Goal: Answer question/provide support

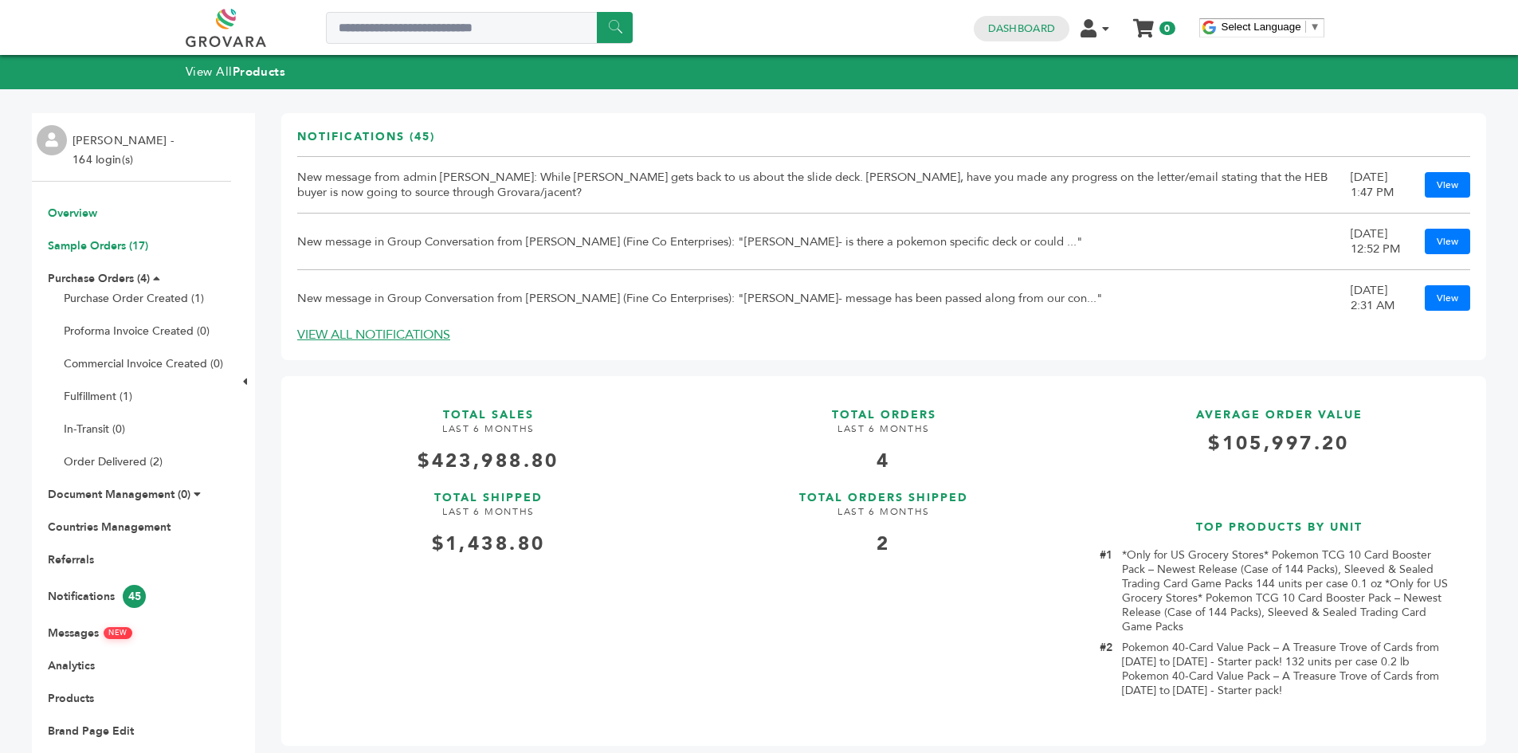
click at [90, 247] on link "Sample Orders (17)" at bounding box center [98, 245] width 100 height 15
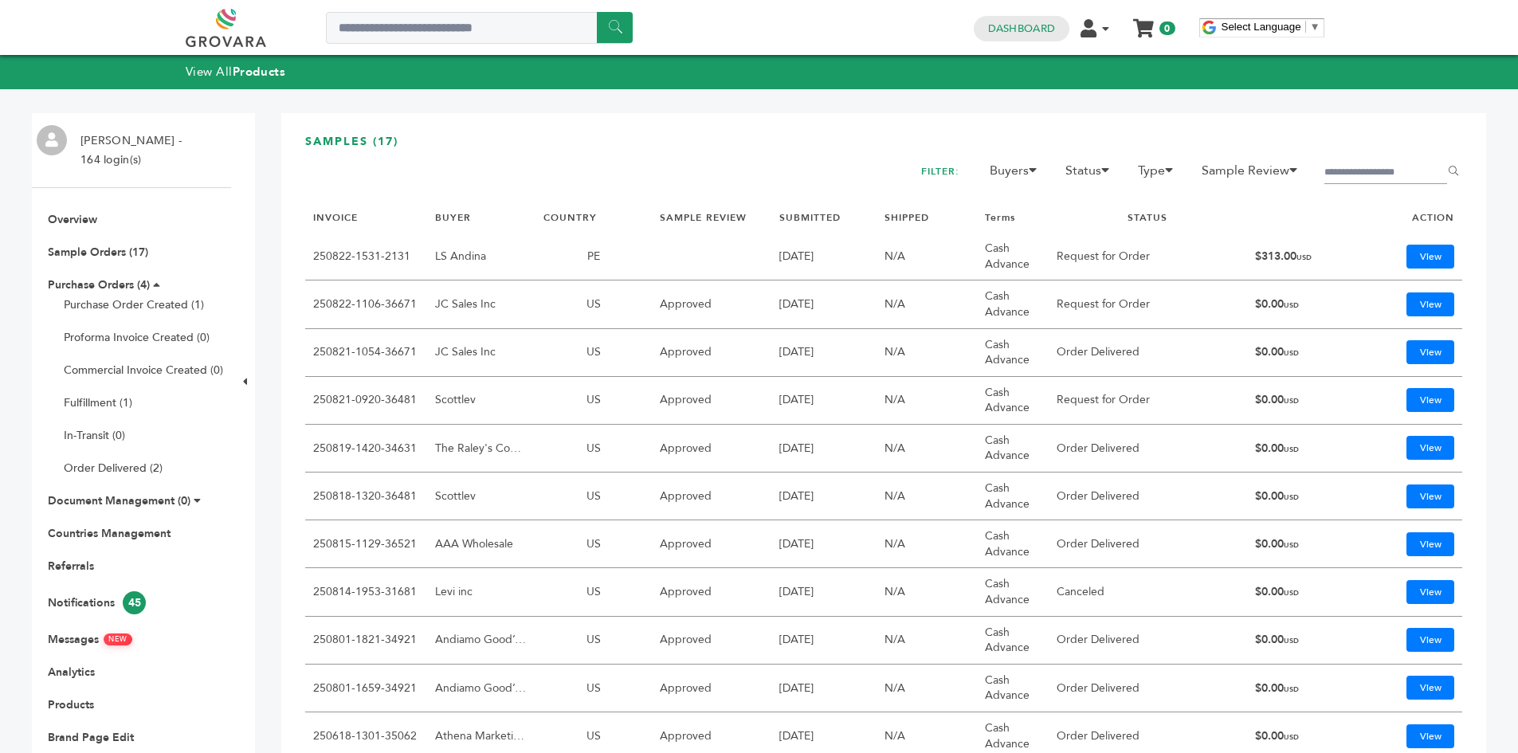
click at [1386, 398] on td "View" at bounding box center [1403, 401] width 117 height 48
click at [1406, 397] on link "View" at bounding box center [1430, 400] width 48 height 24
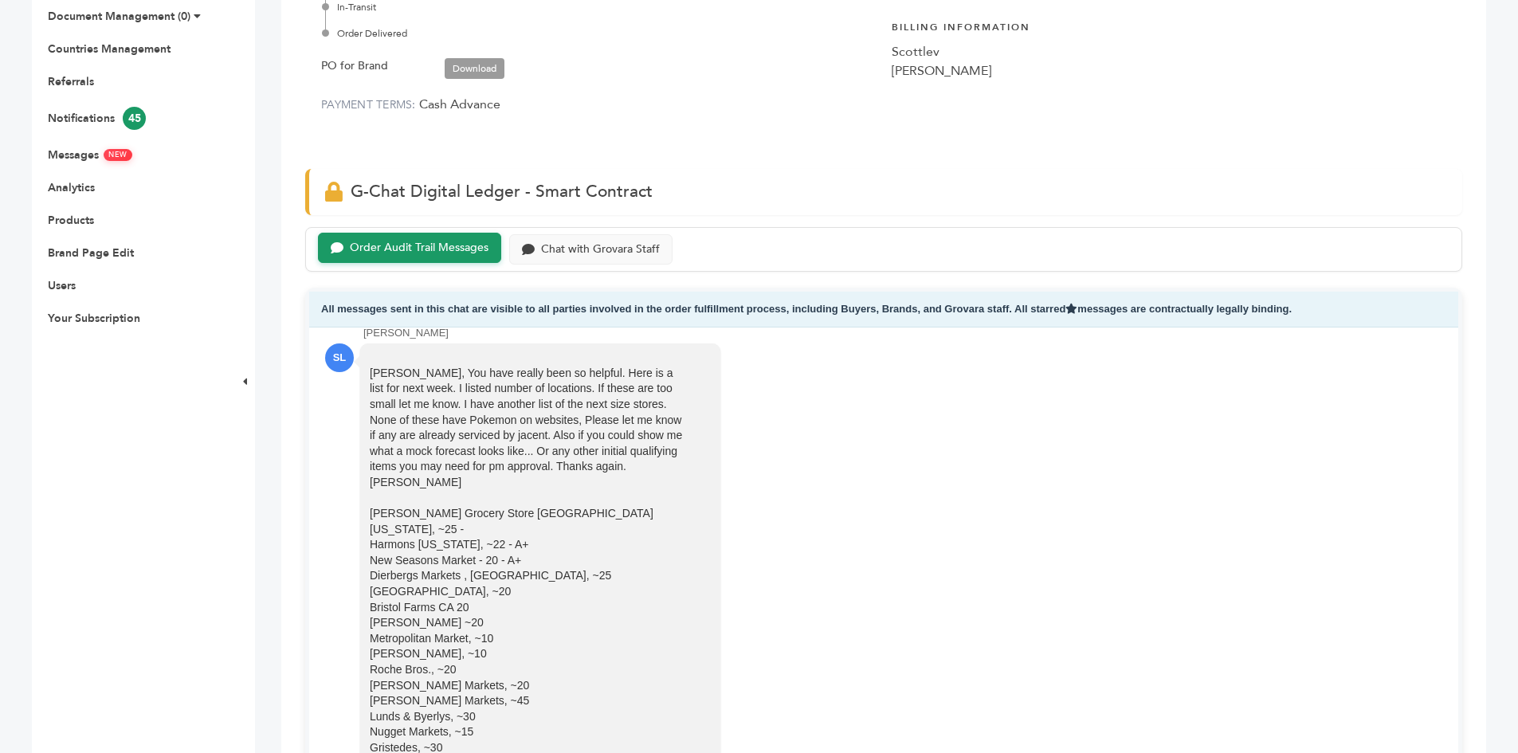
scroll to position [2399, 0]
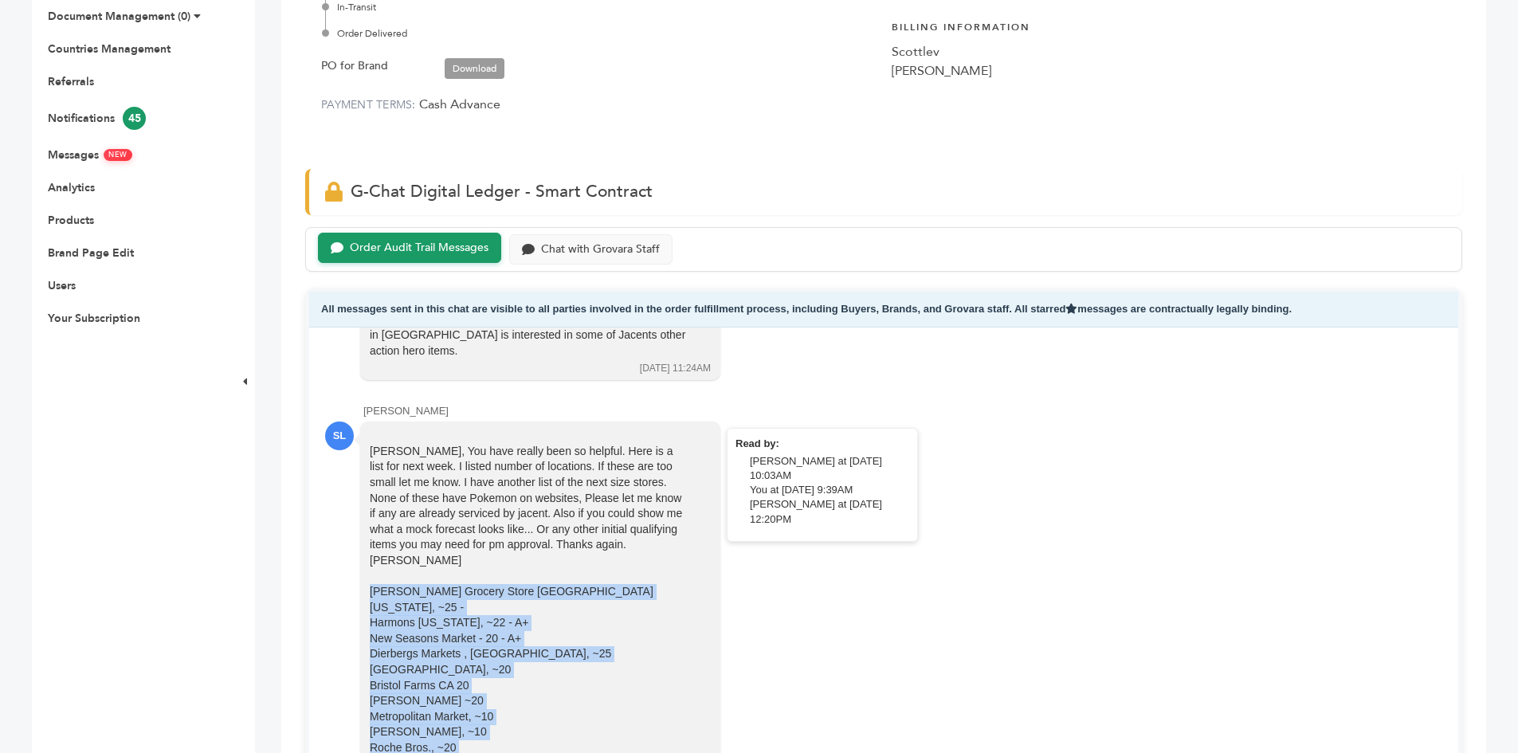
drag, startPoint x: 484, startPoint y: 514, endPoint x: 370, endPoint y: 481, distance: 118.5
click at [370, 481] on div "Sam, You have really been so helpful. Here is a list for next week. I listed nu…" at bounding box center [529, 693] width 319 height 499
copy div "Heinen’s Grocery Store Cleveland Ohio, ~25 - Harmons utah, ~22 - A+ New Seasons…"
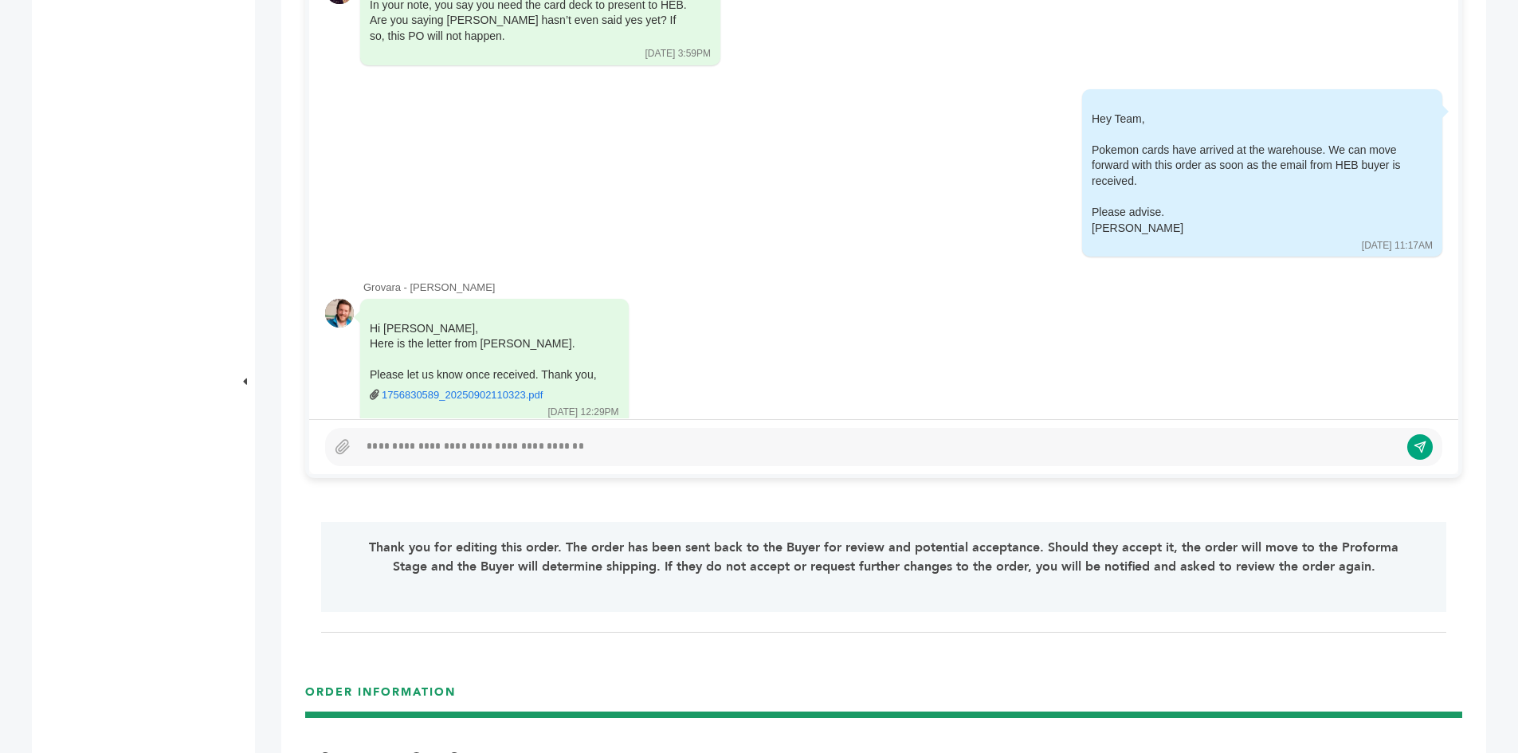
scroll to position [956, 0]
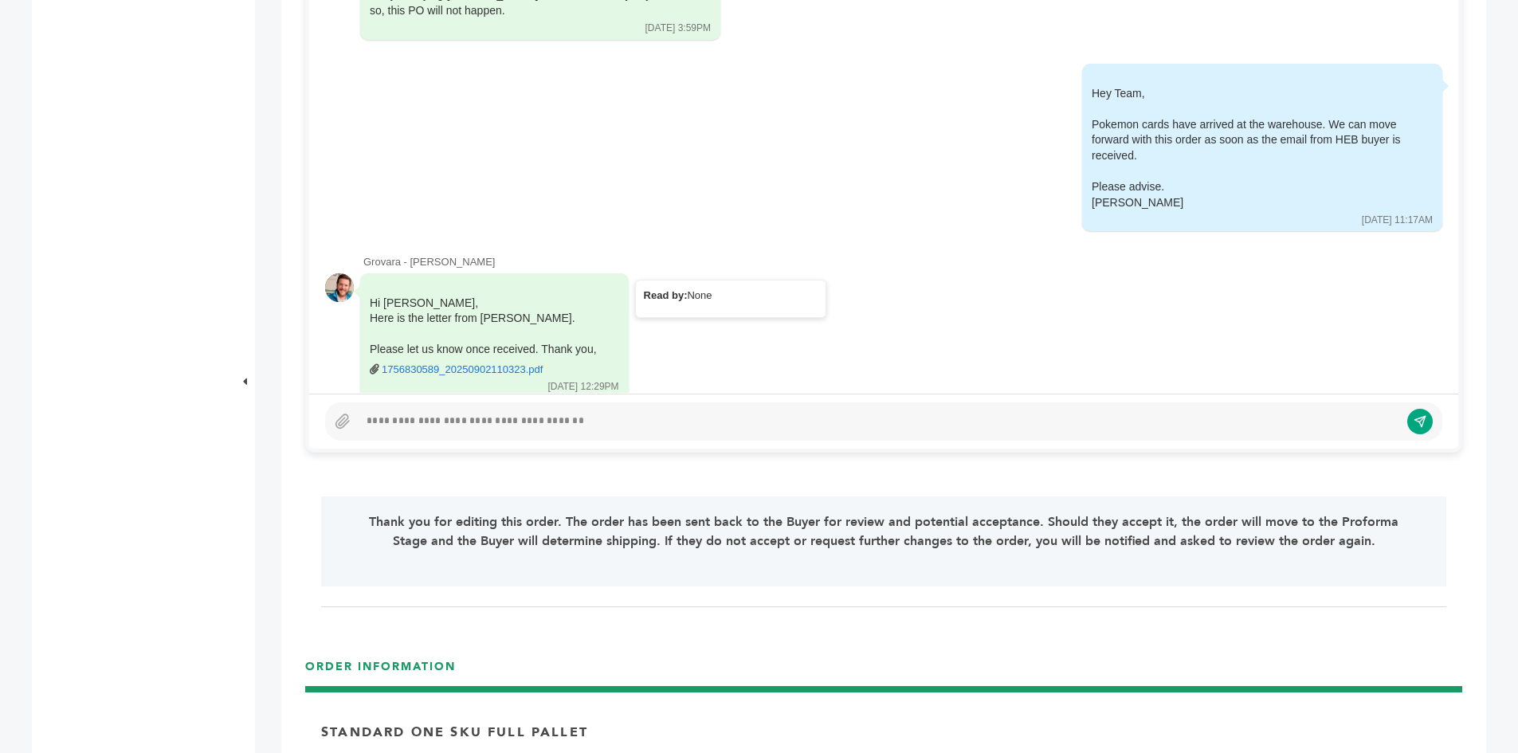
click at [456, 362] on link "1756830589_20250902110323.pdf" at bounding box center [462, 369] width 161 height 14
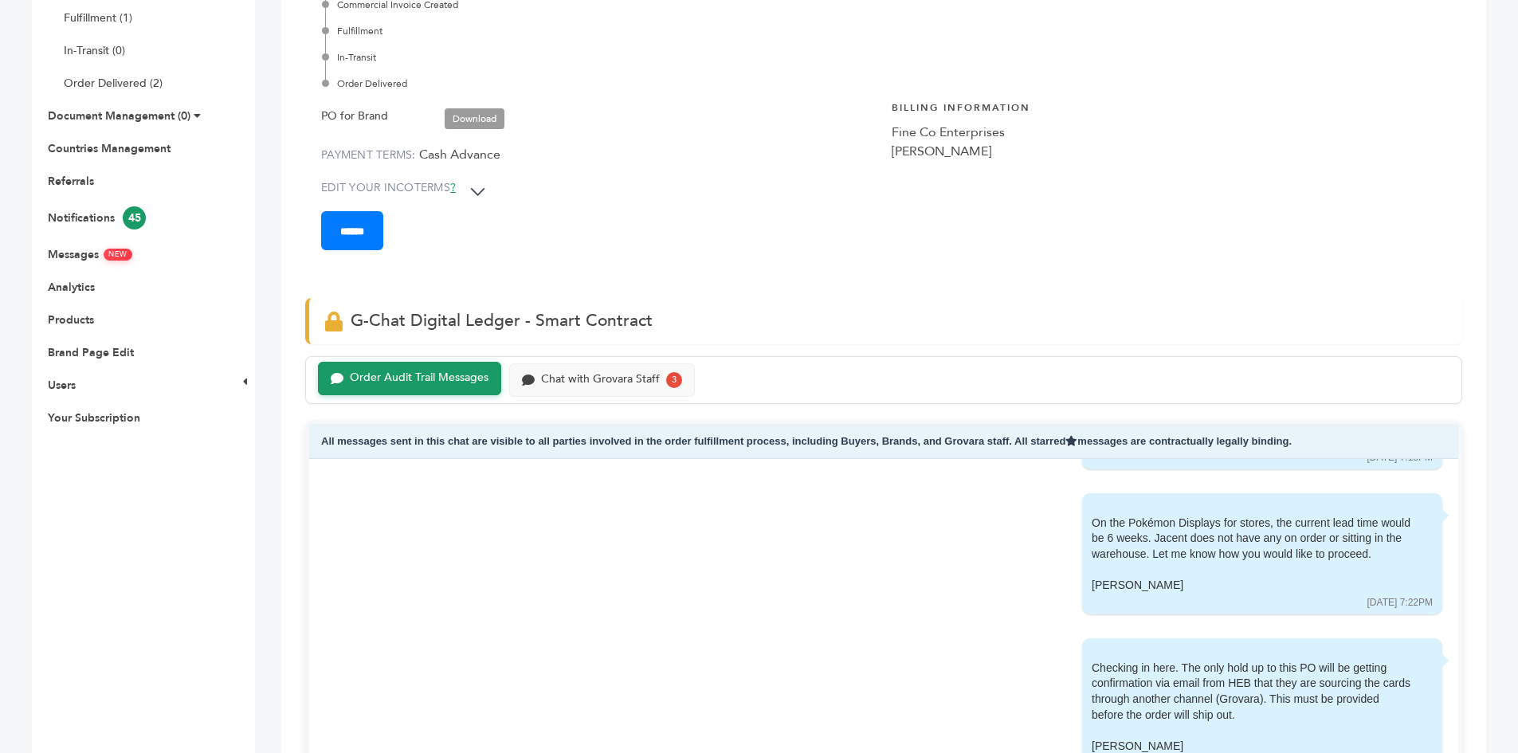
scroll to position [0, 0]
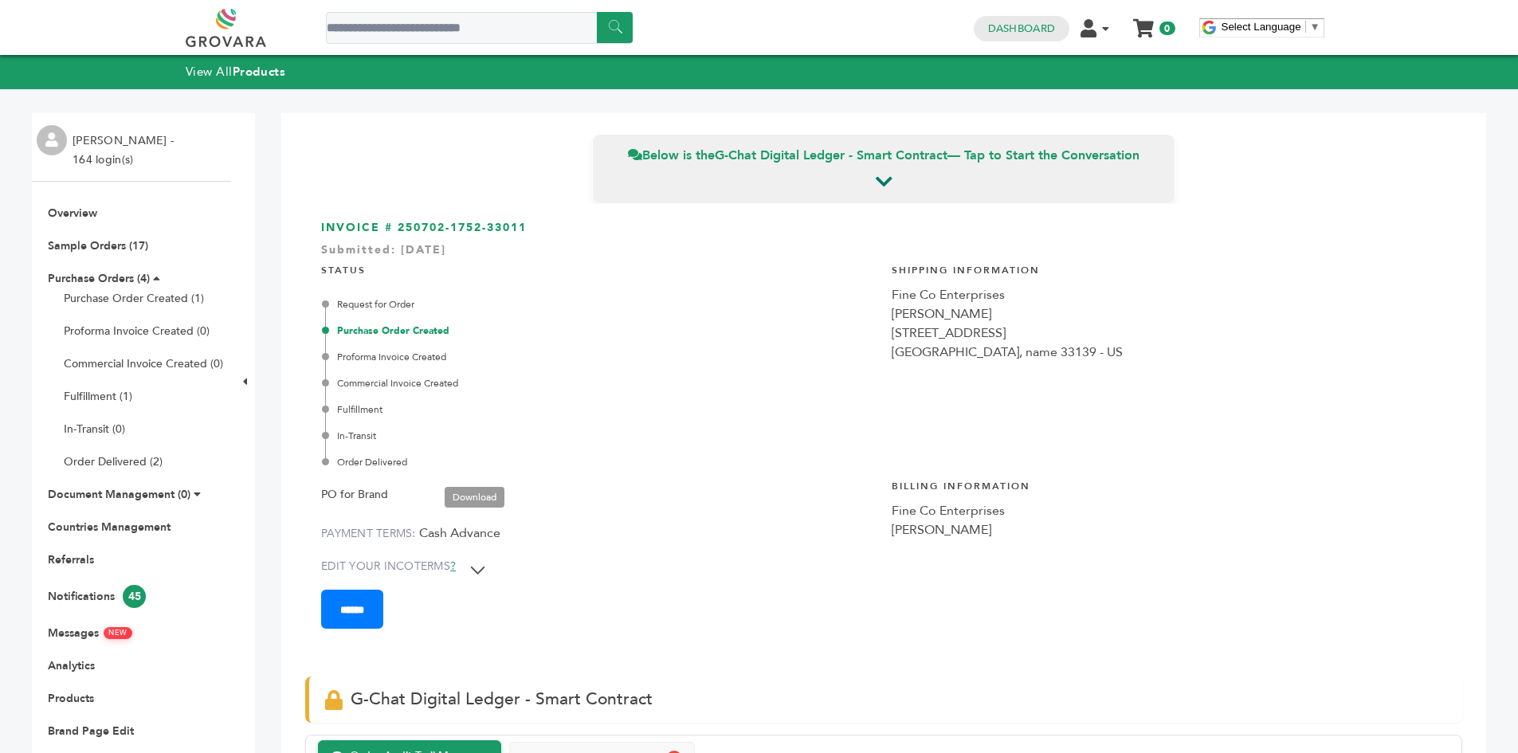
click at [466, 503] on link "Download" at bounding box center [474, 497] width 60 height 21
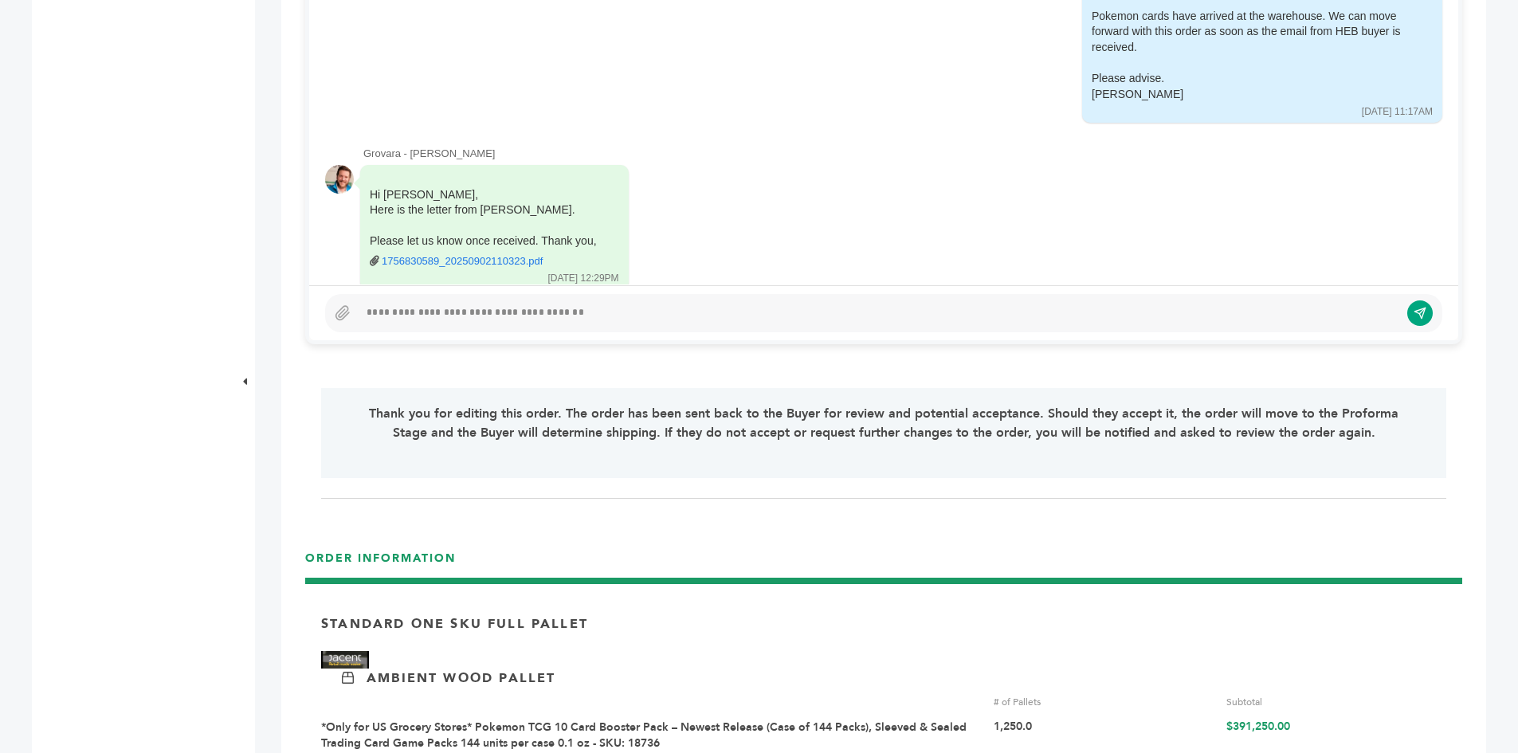
scroll to position [1036, 0]
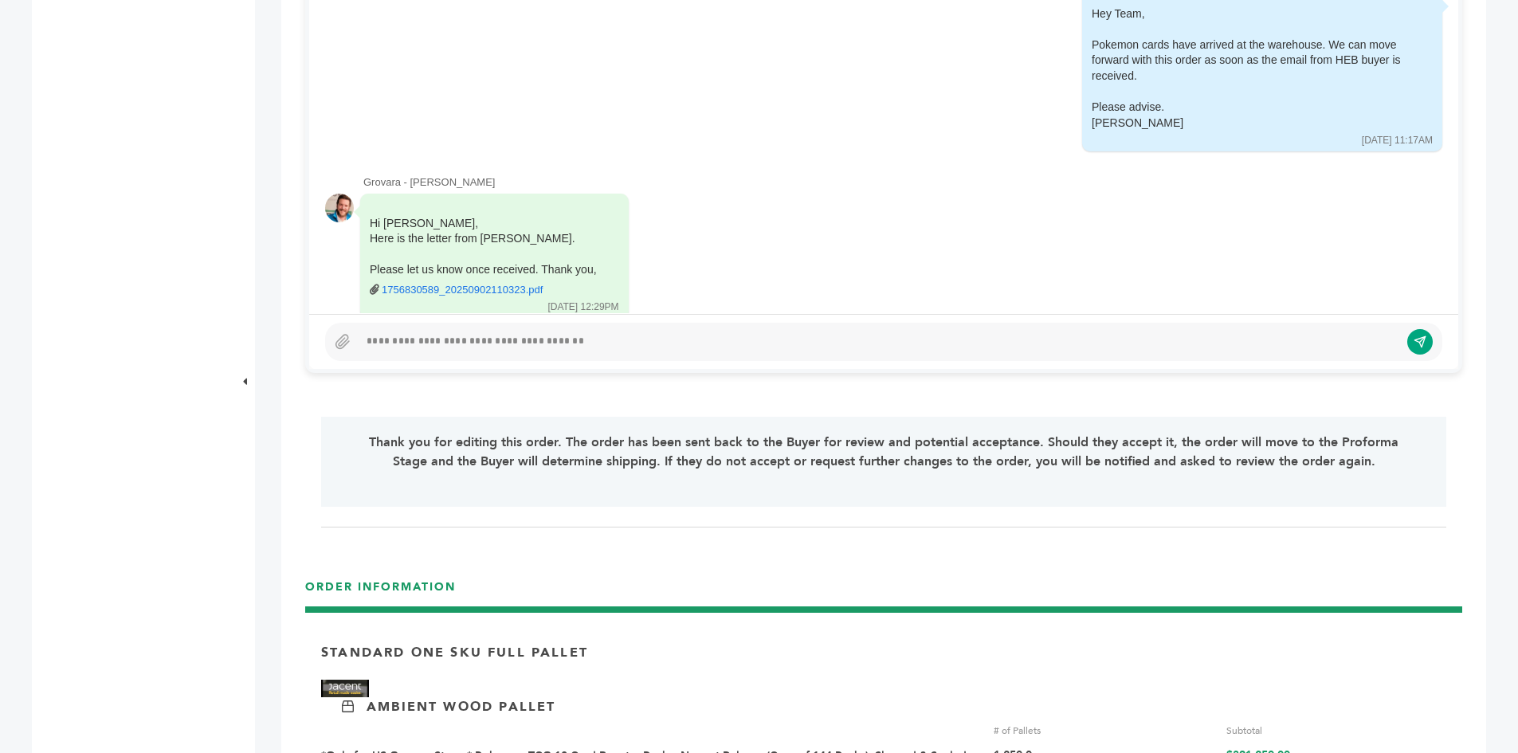
click at [405, 332] on div at bounding box center [878, 341] width 1040 height 19
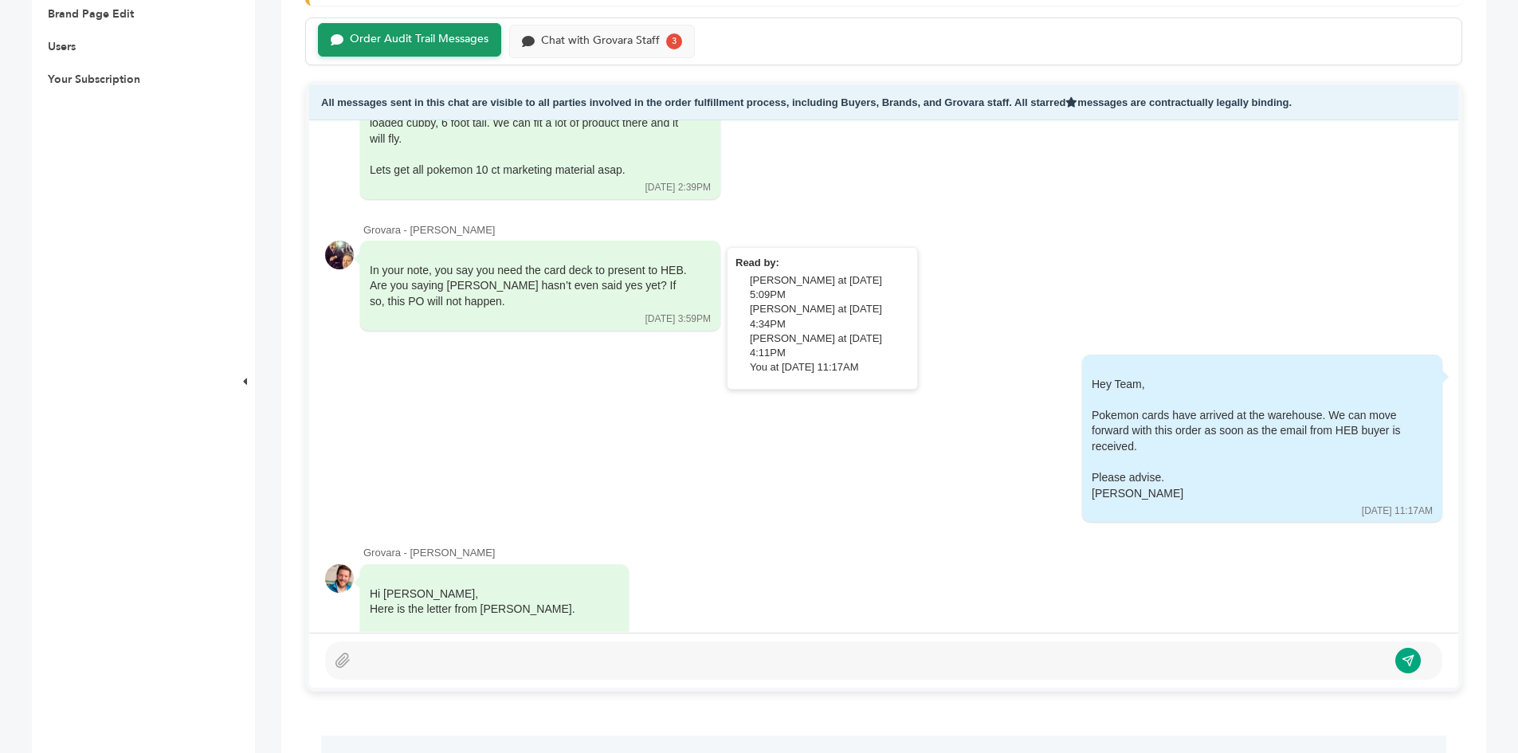
scroll to position [8383, 0]
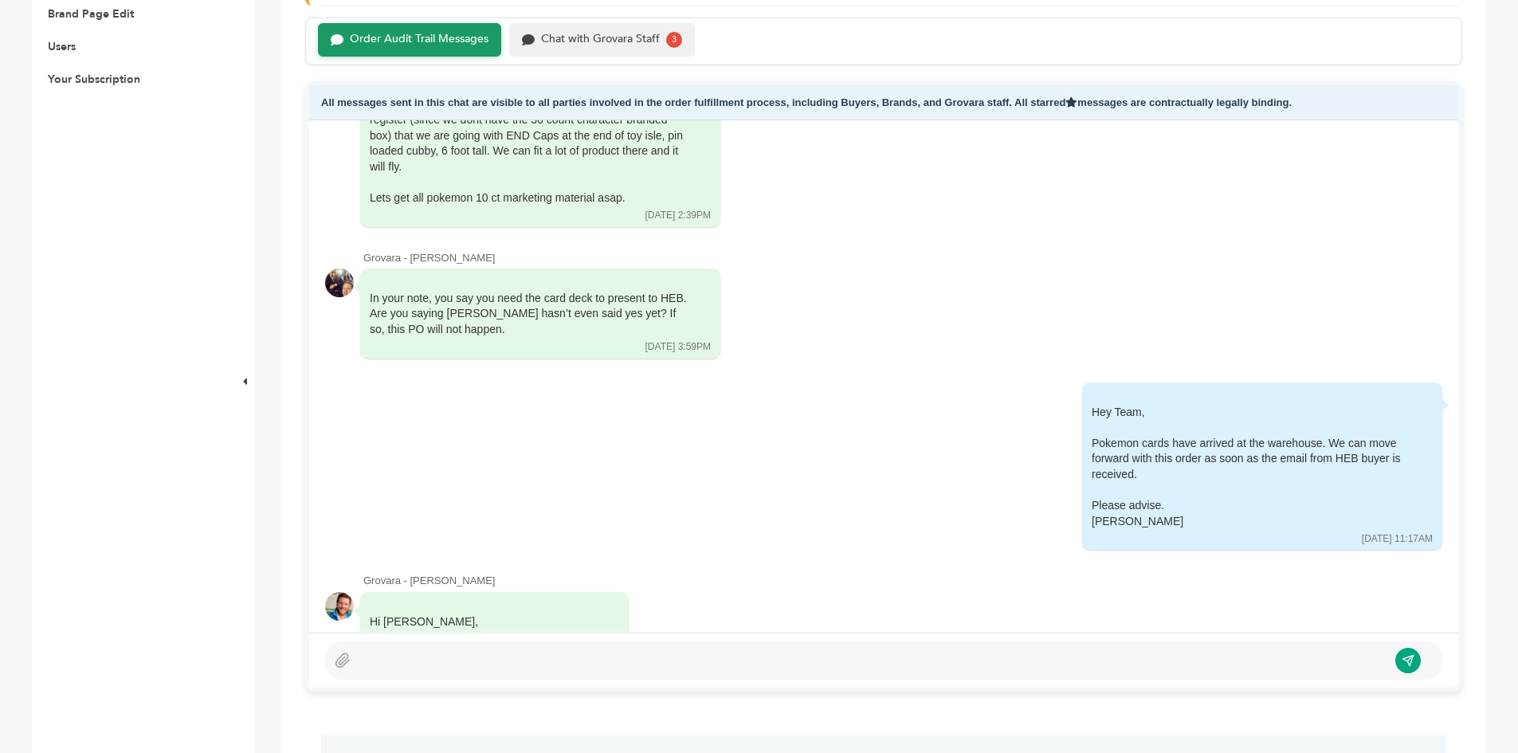
click at [590, 39] on div "Chat with Grovara Staff" at bounding box center [600, 40] width 119 height 14
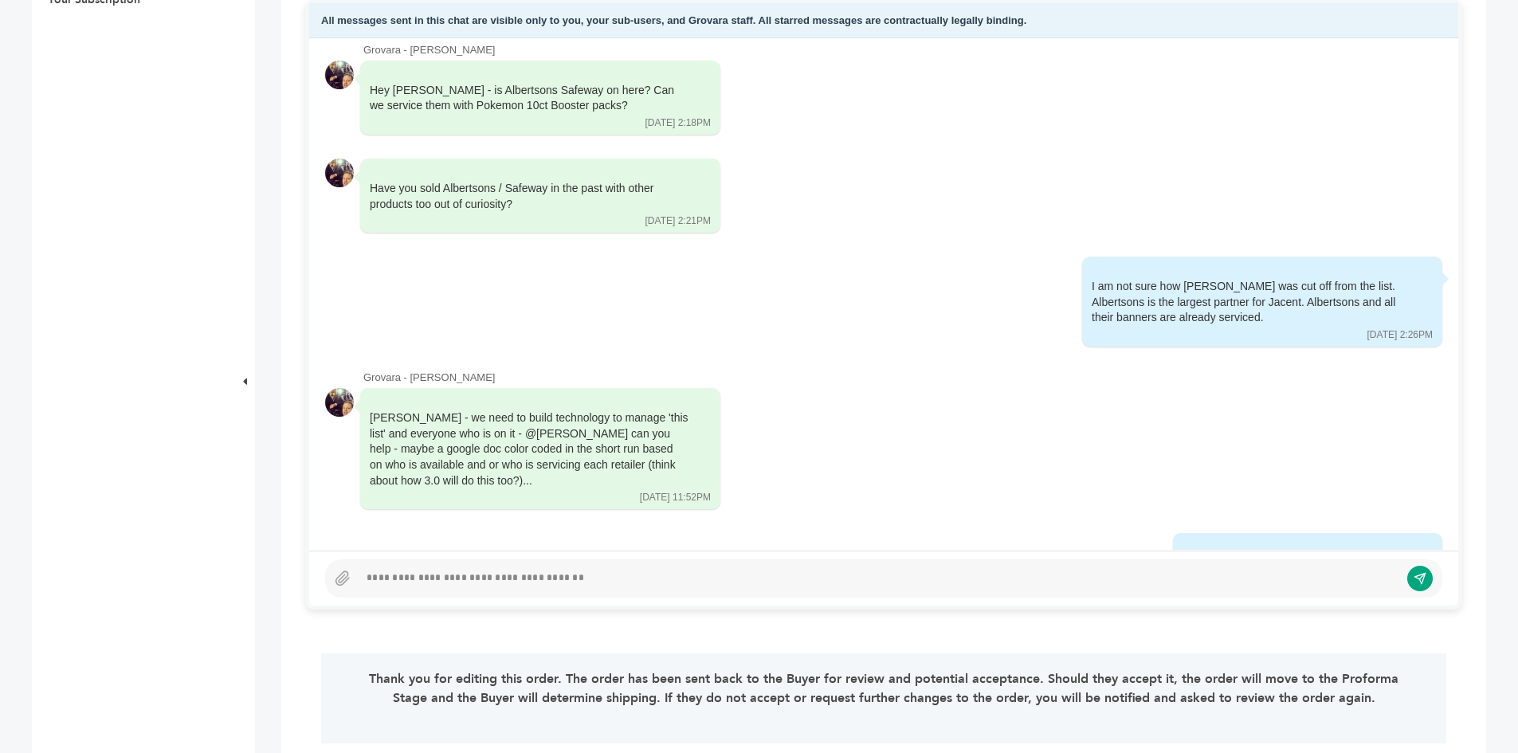
scroll to position [6076, 0]
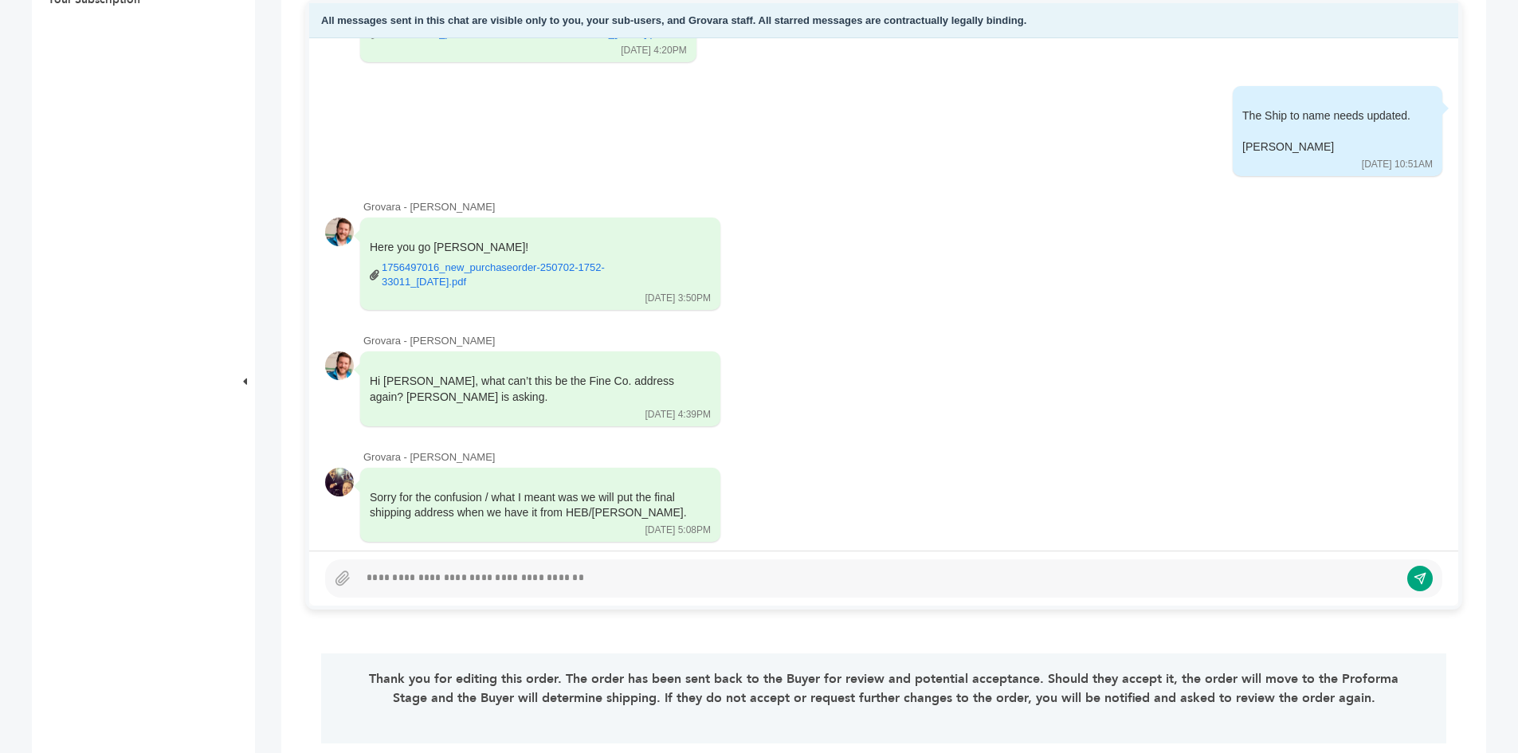
drag, startPoint x: 903, startPoint y: 301, endPoint x: 894, endPoint y: 483, distance: 181.8
click at [515, 590] on div at bounding box center [883, 578] width 1117 height 38
click at [504, 578] on div at bounding box center [878, 578] width 1040 height 19
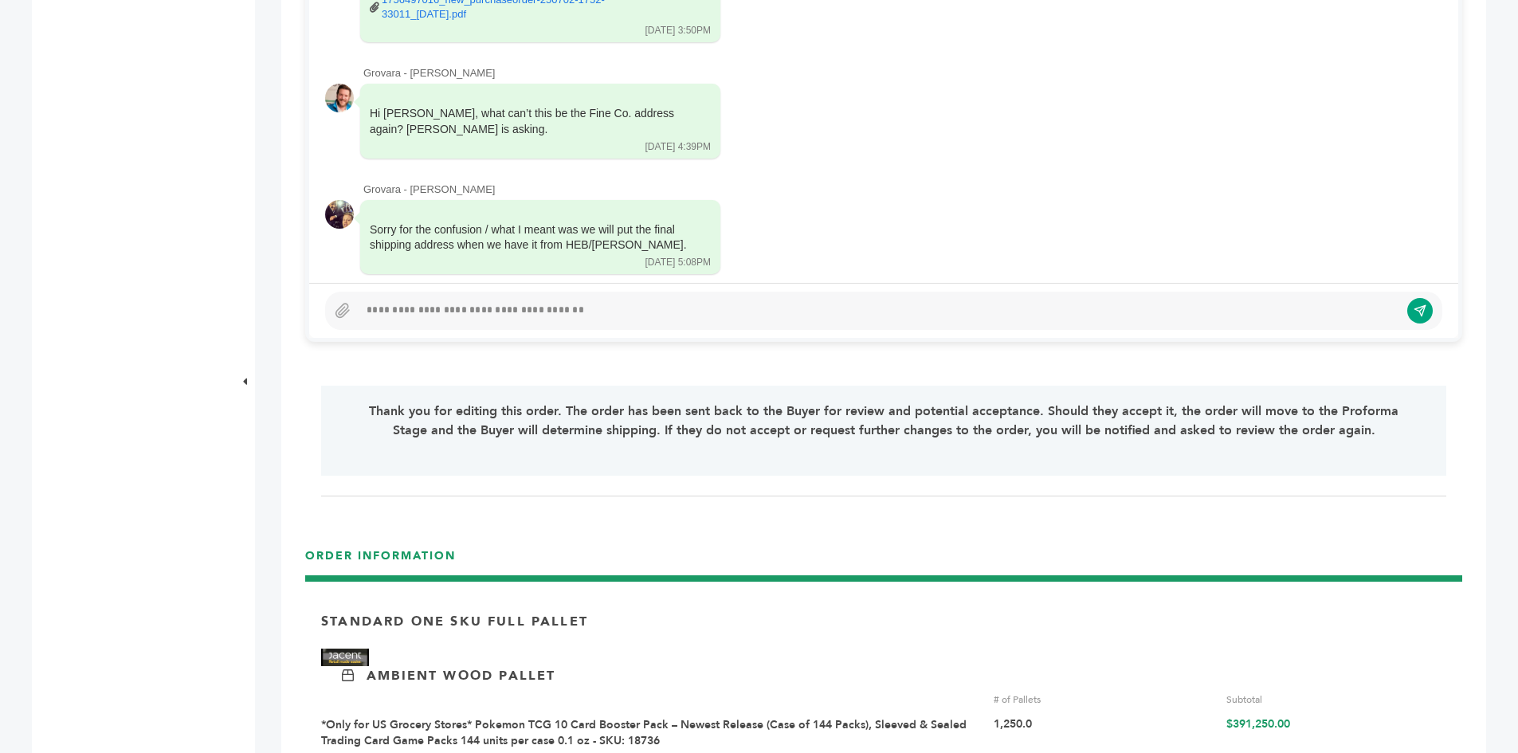
scroll to position [956, 0]
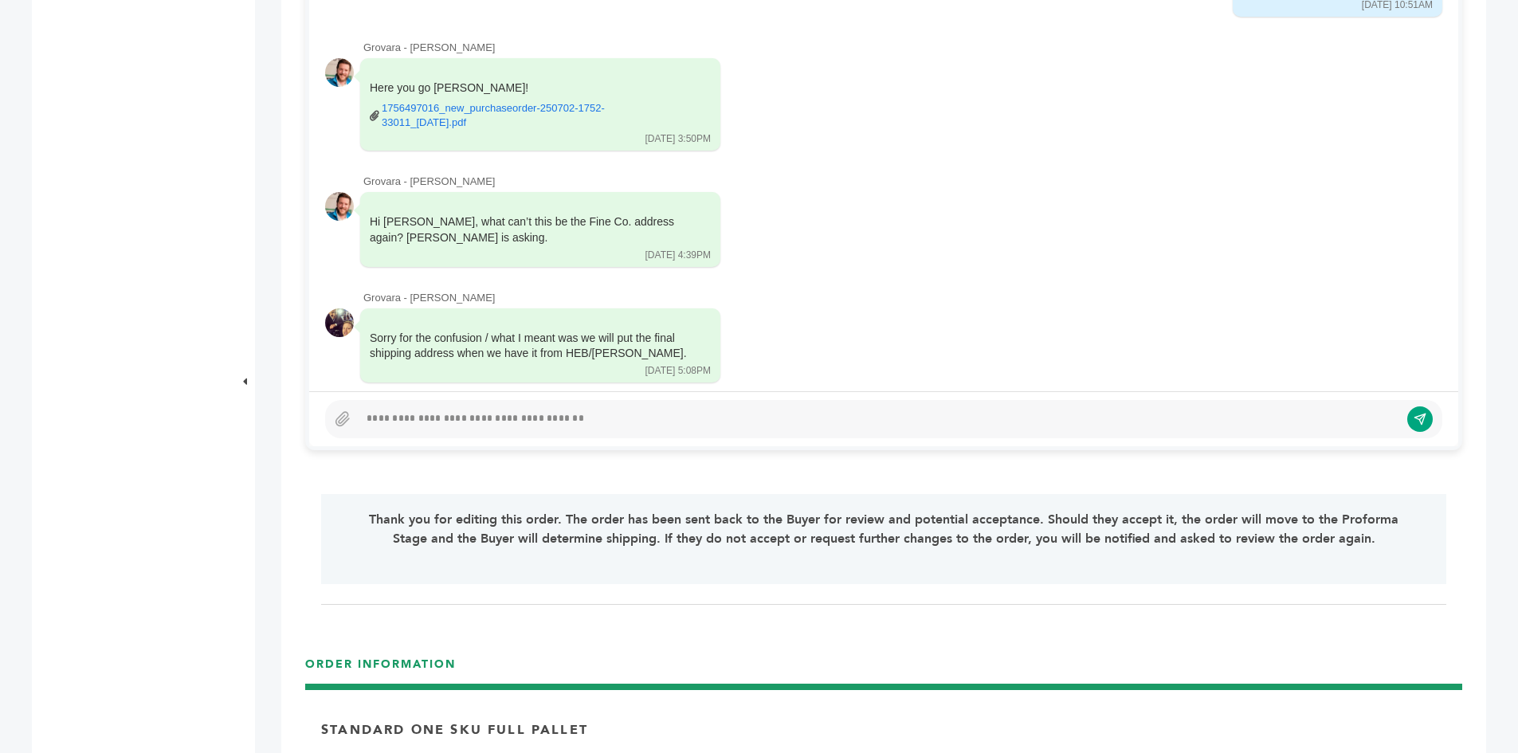
click at [430, 417] on div at bounding box center [878, 418] width 1040 height 19
click at [727, 397] on div "**********" at bounding box center [883, 418] width 1149 height 55
click at [890, 420] on div "**********" at bounding box center [872, 418] width 1028 height 19
click at [911, 415] on div "**********" at bounding box center [872, 418] width 1028 height 19
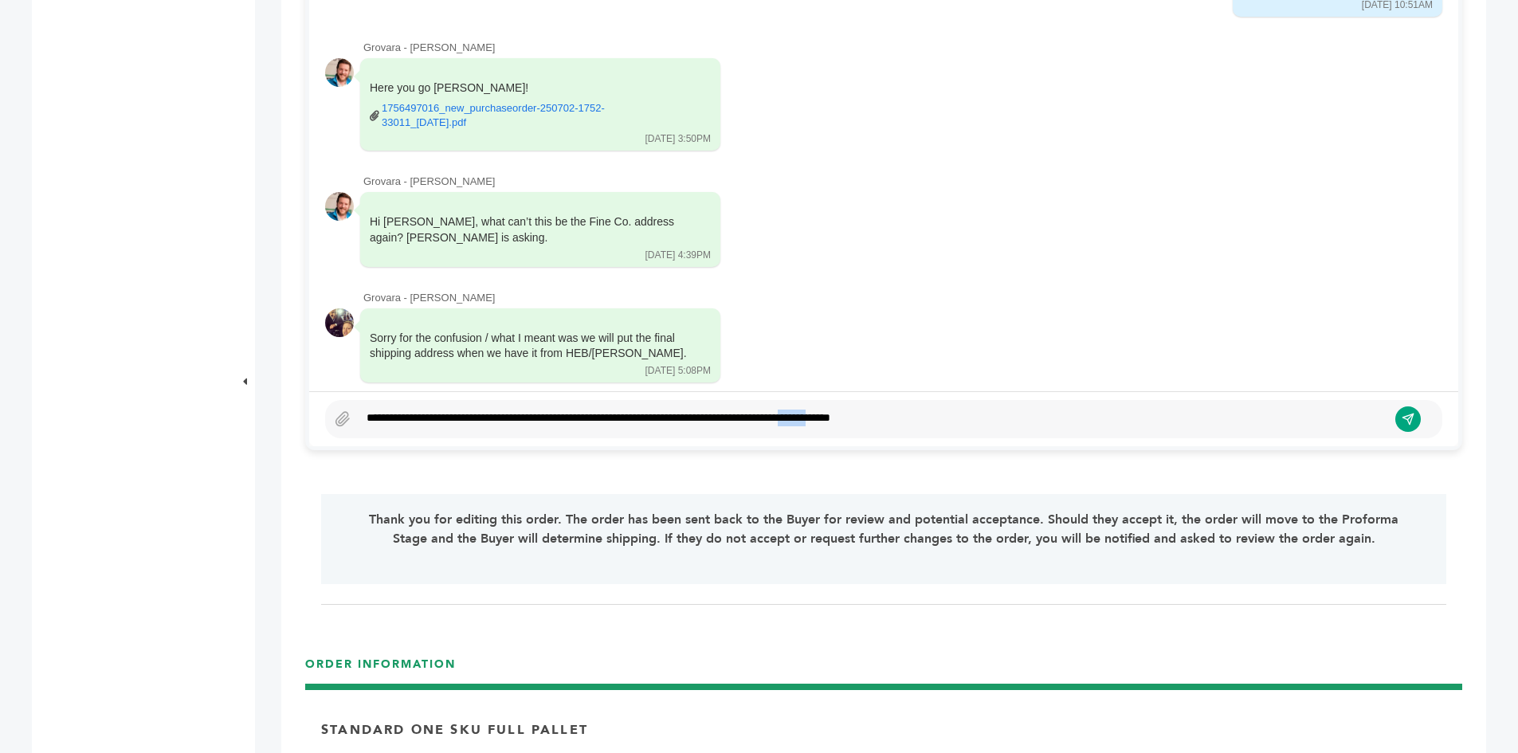
copy div "*******"
click at [970, 422] on div "**********" at bounding box center [872, 418] width 1028 height 19
click at [1396, 422] on button "submit" at bounding box center [1407, 418] width 27 height 27
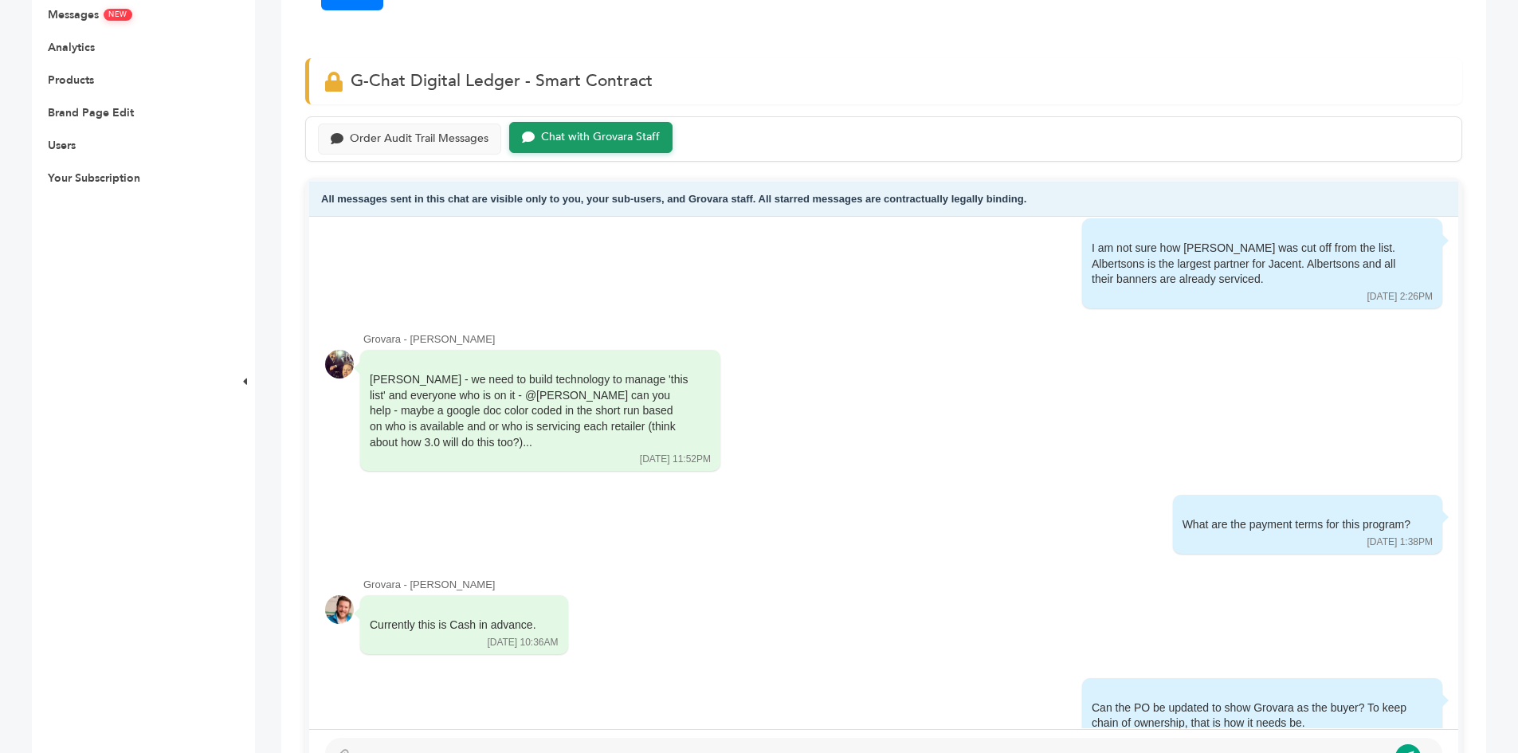
scroll to position [398, 0]
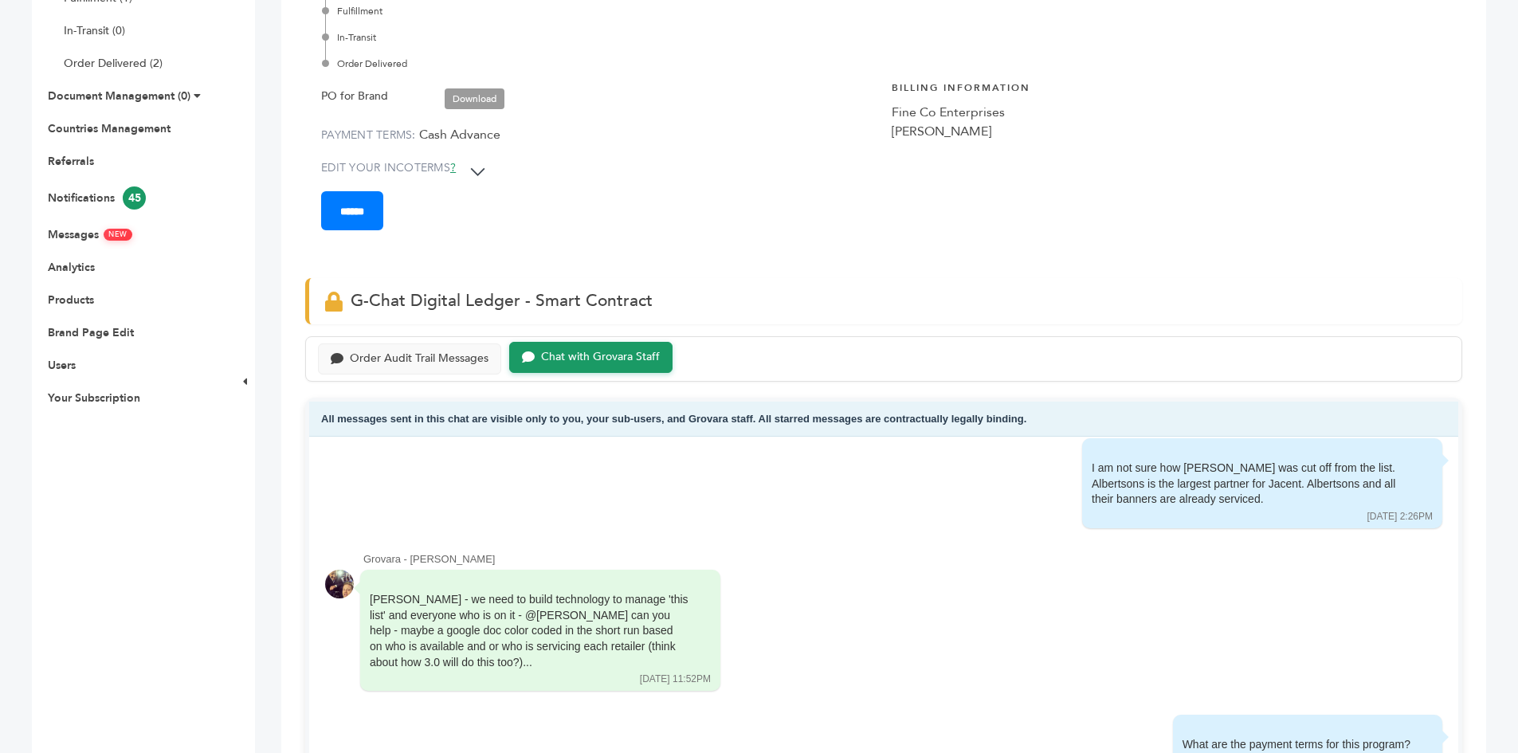
click at [156, 260] on li "Analytics" at bounding box center [131, 267] width 183 height 15
click at [390, 356] on div "Order Audit Trail Messages" at bounding box center [419, 357] width 139 height 14
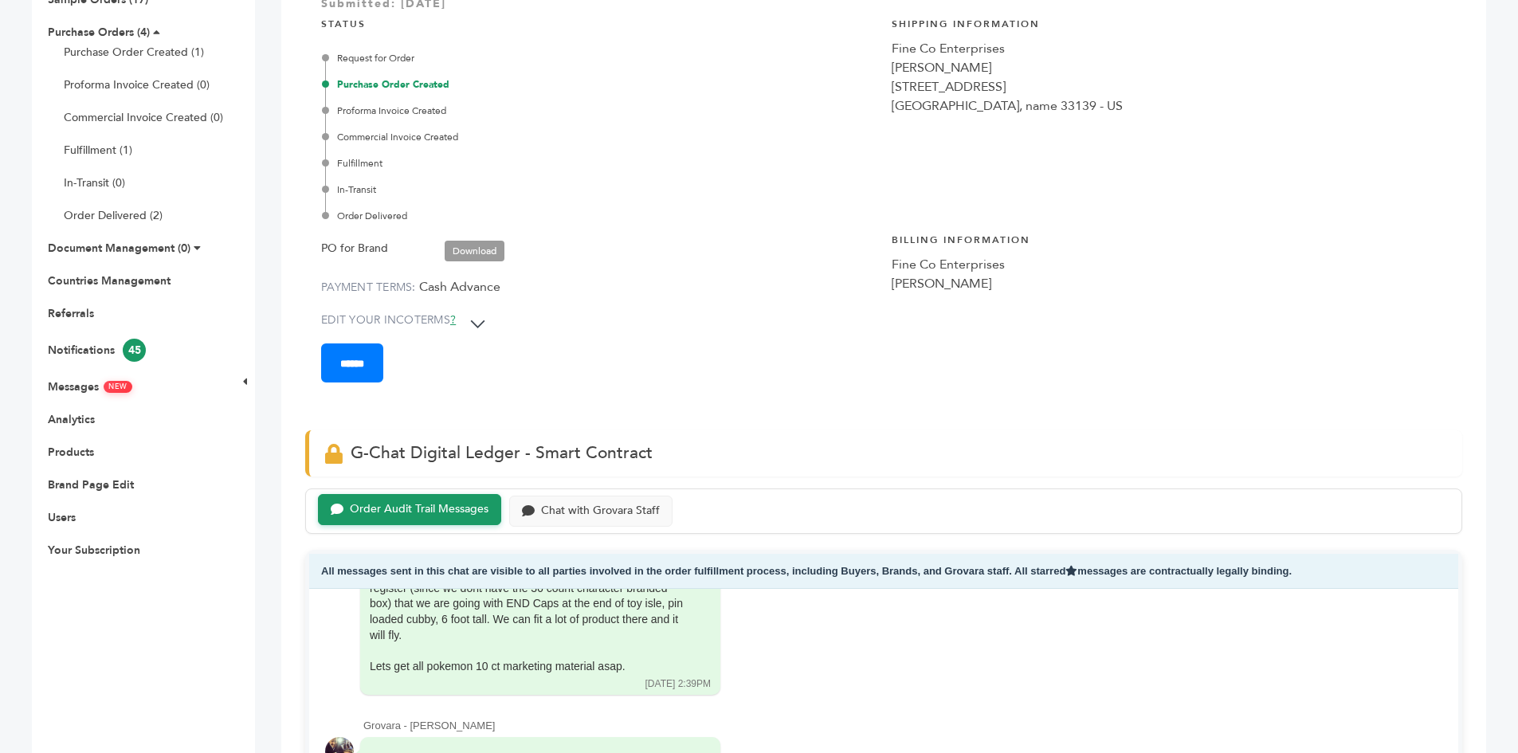
scroll to position [159, 0]
